Goal: Task Accomplishment & Management: Complete application form

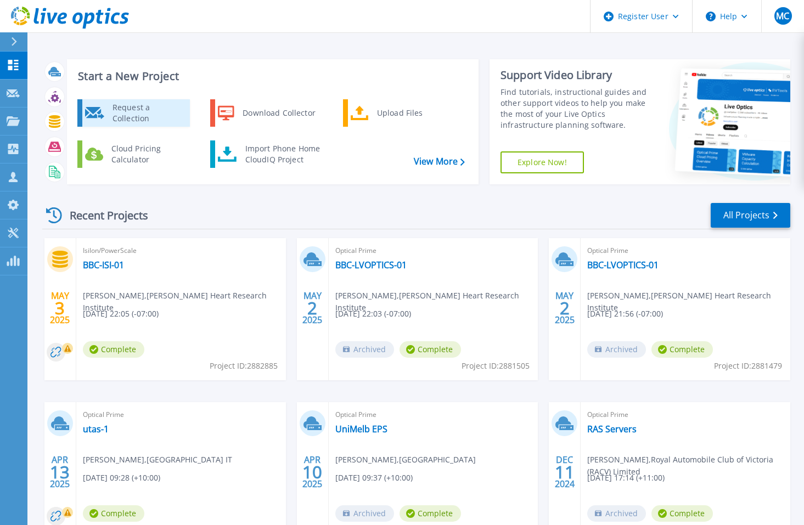
click at [120, 107] on div "Request a Collection" at bounding box center [147, 113] width 80 height 22
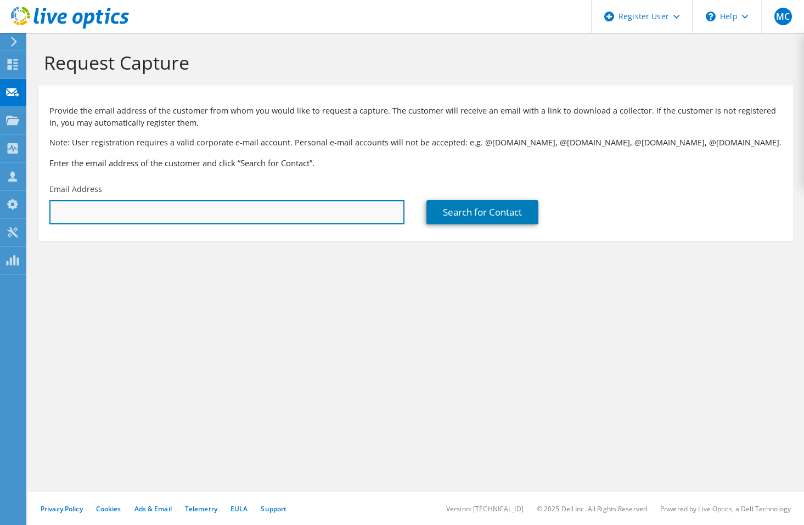
click at [227, 208] on input "text" at bounding box center [226, 212] width 355 height 24
type input "glynnm@unimelb.edu.au"
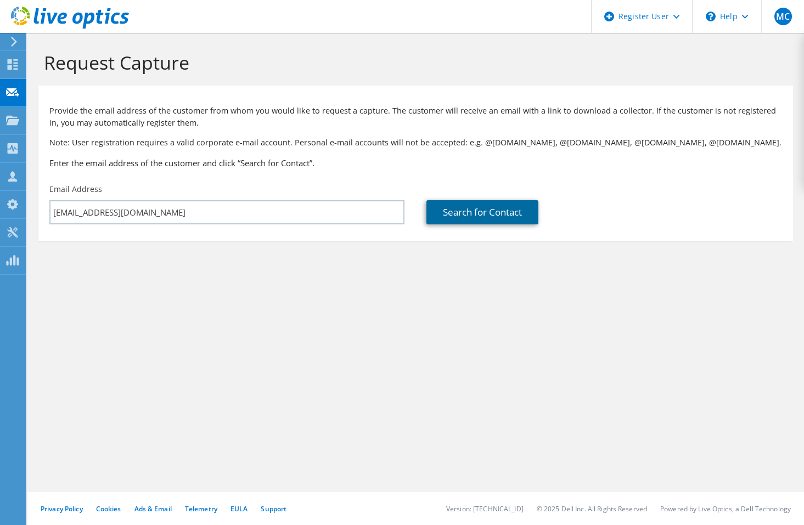
click at [487, 213] on link "Search for Contact" at bounding box center [483, 212] width 112 height 24
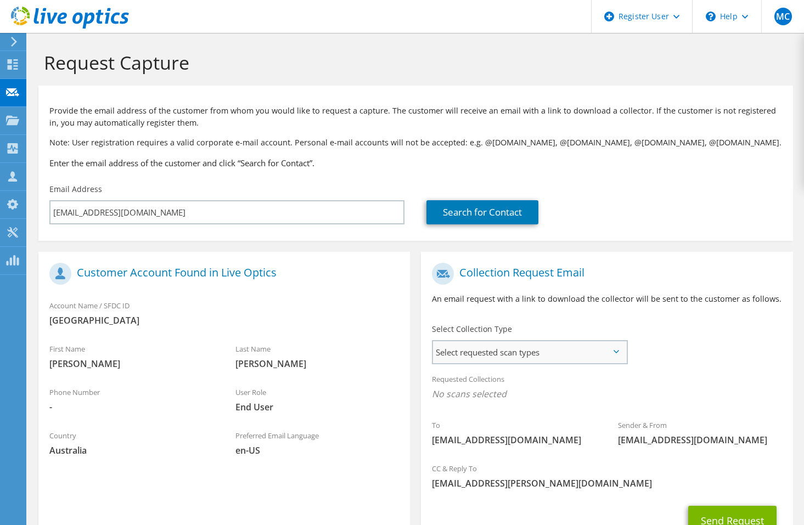
click at [542, 349] on span "Select requested scan types" at bounding box center [529, 352] width 193 height 22
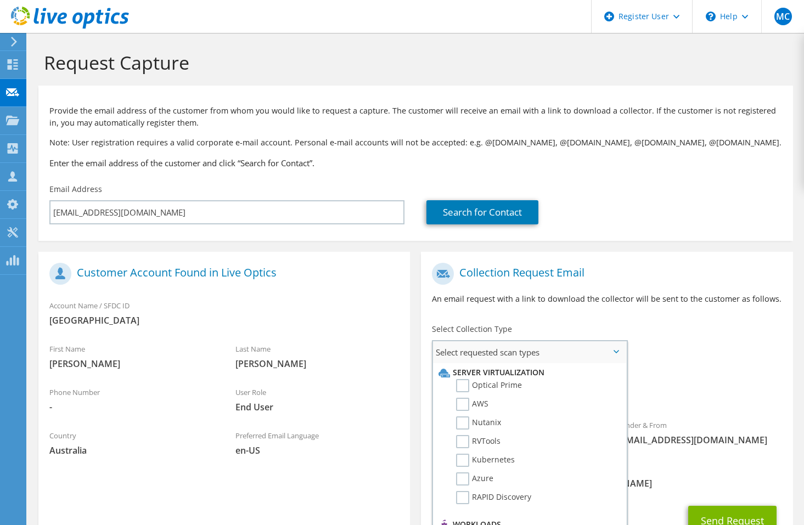
click at [526, 388] on li "Optical Prime" at bounding box center [528, 388] width 185 height 19
click at [469, 385] on label "Optical Prime" at bounding box center [489, 385] width 66 height 13
click at [0, 0] on input "Optical Prime" at bounding box center [0, 0] width 0 height 0
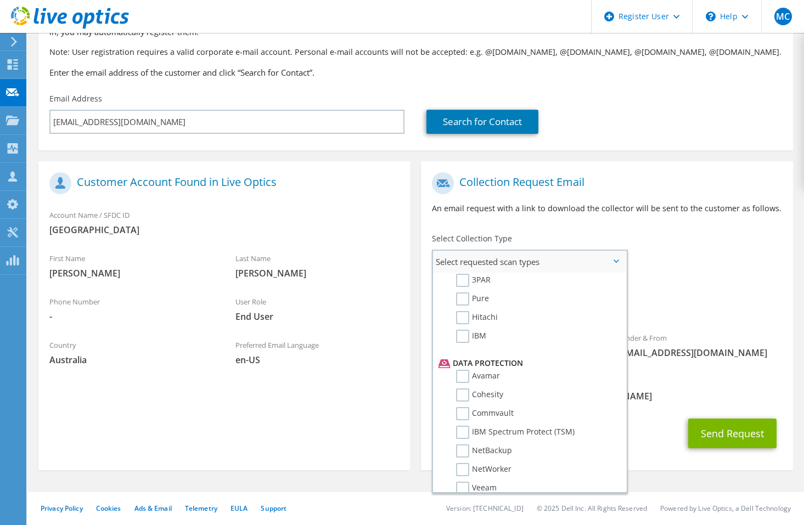
scroll to position [485, 0]
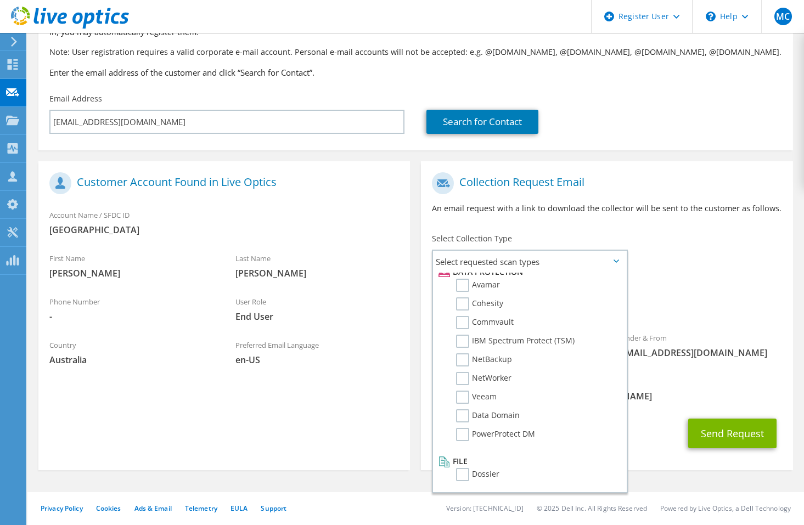
click at [744, 323] on div "Requested Collections No scans selected Optical Prime" at bounding box center [607, 301] width 372 height 49
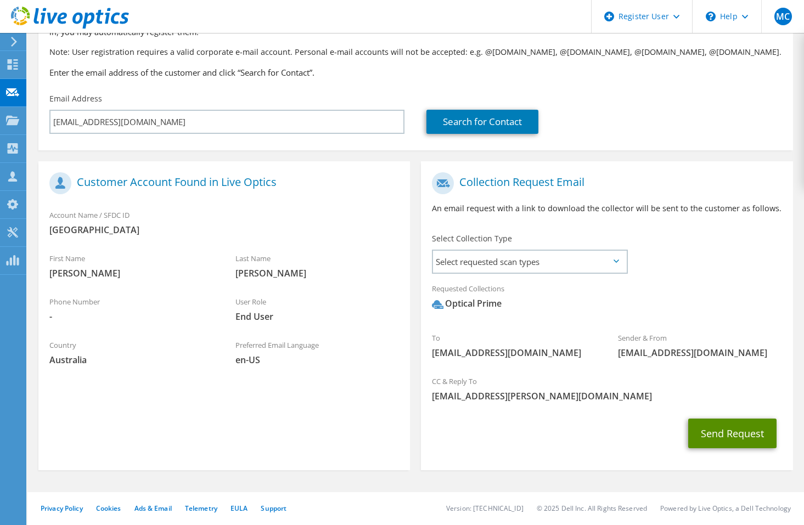
click at [739, 430] on button "Send Request" at bounding box center [732, 434] width 88 height 30
